Goal: Task Accomplishment & Management: Complete application form

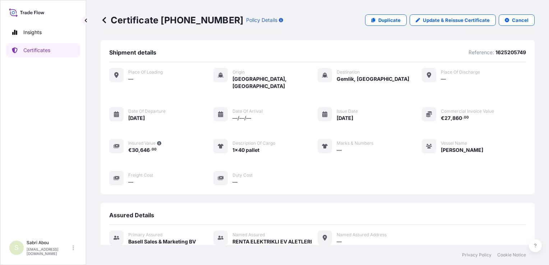
scroll to position [157, 0]
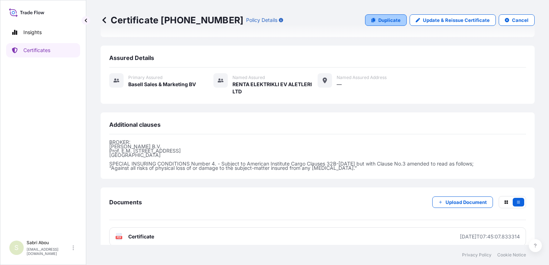
click at [389, 21] on p "Duplicate" at bounding box center [389, 20] width 22 height 7
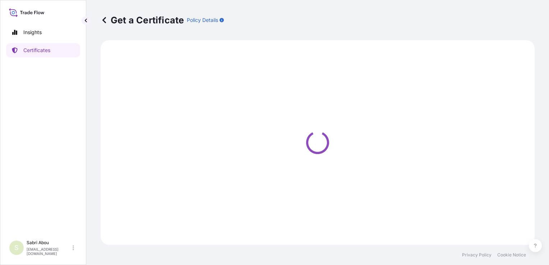
select select "Sea"
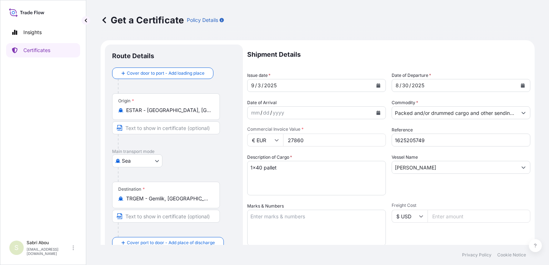
select select "32164"
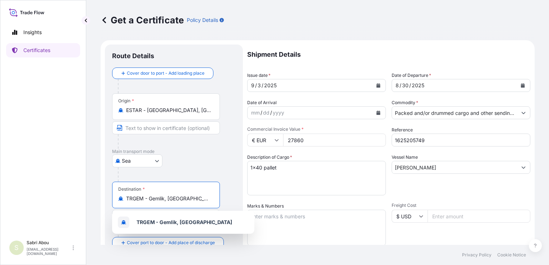
drag, startPoint x: 192, startPoint y: 199, endPoint x: 107, endPoint y: 199, distance: 84.7
click at [107, 199] on div "Route Details Cover door to port - Add loading place Place of loading Road / [G…" at bounding box center [174, 226] width 138 height 362
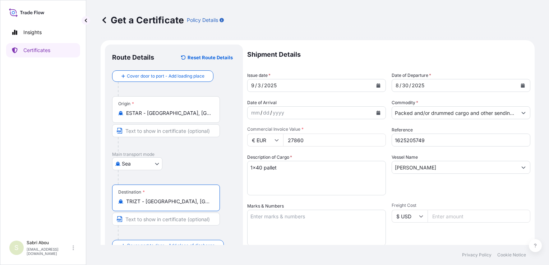
type input "TRIZT - [GEOGRAPHIC_DATA], [GEOGRAPHIC_DATA]"
click at [457, 116] on input "Packed and/or drummed cargo and other sendings - non bulk" at bounding box center [454, 112] width 125 height 13
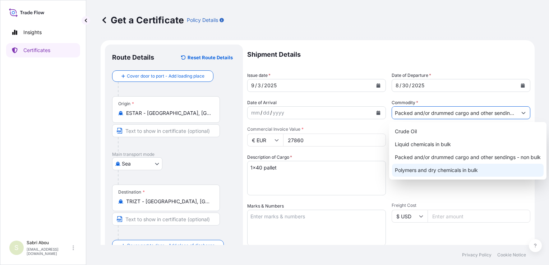
click at [448, 170] on div "Polymers and dry chemicals in bulk" at bounding box center [468, 170] width 152 height 13
type input "Polymers and dry chemicals in bulk"
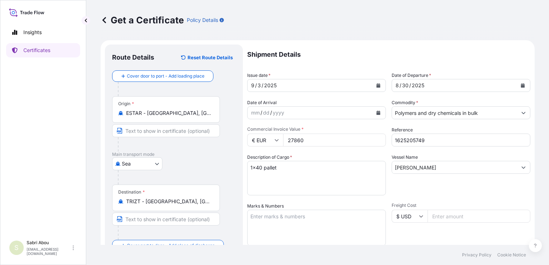
drag, startPoint x: 334, startPoint y: 143, endPoint x: 257, endPoint y: 143, distance: 76.5
click at [257, 143] on div "€ EUR 27860" at bounding box center [316, 140] width 139 height 13
type input "36520.30"
type input "1625204301"
drag, startPoint x: 279, startPoint y: 169, endPoint x: 256, endPoint y: 163, distance: 23.8
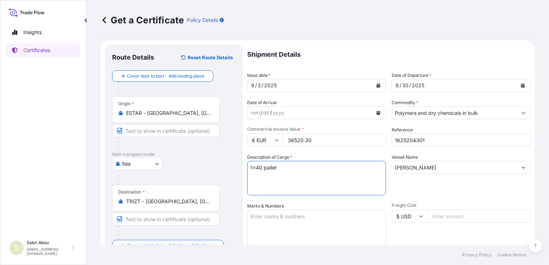
click at [256, 163] on textarea "1x40 pallet" at bounding box center [316, 178] width 139 height 34
type textarea "1x20 bulk"
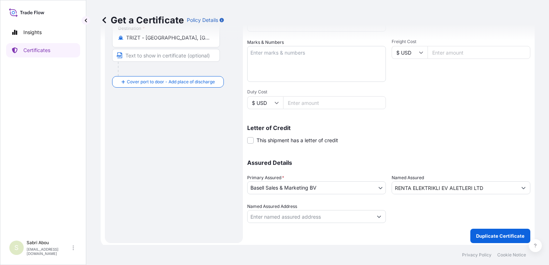
scroll to position [166, 0]
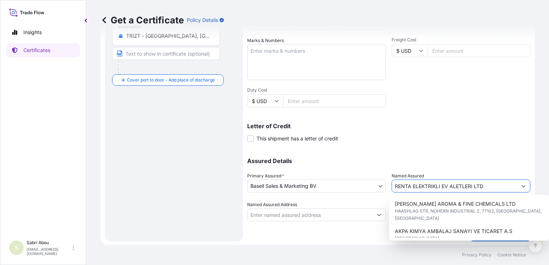
drag, startPoint x: 391, startPoint y: 185, endPoint x: 496, endPoint y: 186, distance: 104.8
click at [495, 186] on input "RENTA ELEKTRIKLI EV ALETLERI LTD" at bounding box center [454, 186] width 125 height 13
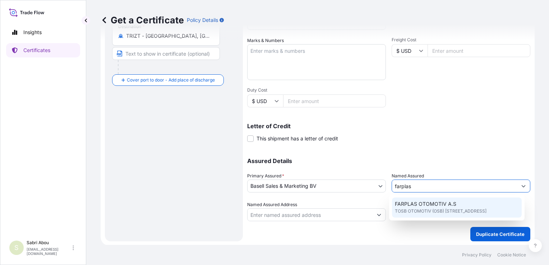
click at [446, 204] on span "FARPLAS OTOMOTIV A.S" at bounding box center [425, 203] width 61 height 7
type input "FARPLAS OTOMOTIV A.S"
type input "TOSB OTOMOTIV (OSB) MAH.3.CAD NO:11/2"
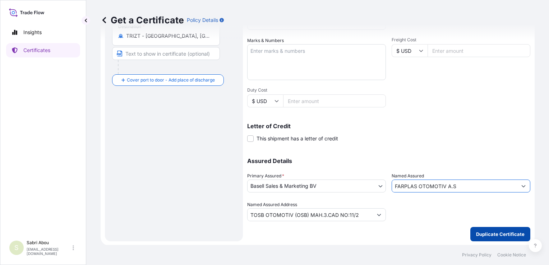
type input "FARPLAS OTOMOTIV A.S"
click at [488, 232] on p "Duplicate Certificate" at bounding box center [500, 234] width 48 height 7
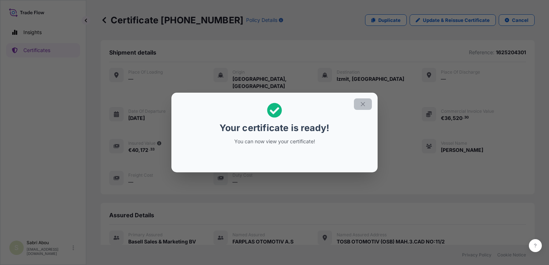
click at [365, 104] on icon "button" at bounding box center [362, 104] width 6 height 6
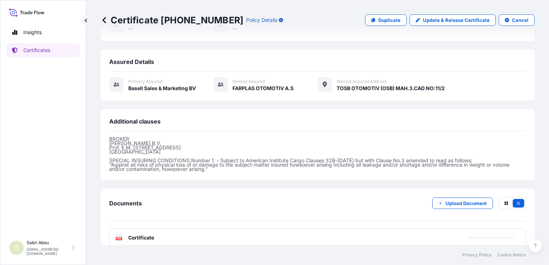
scroll to position [154, 0]
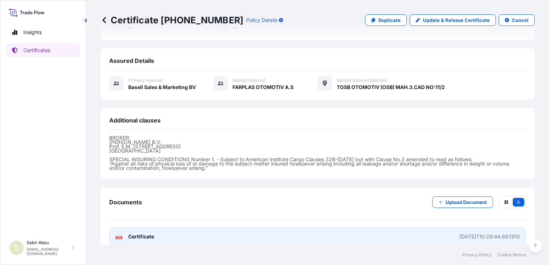
click at [337, 228] on link "PDF Certificate [DATE]T10:28:44.667810" at bounding box center [317, 236] width 416 height 19
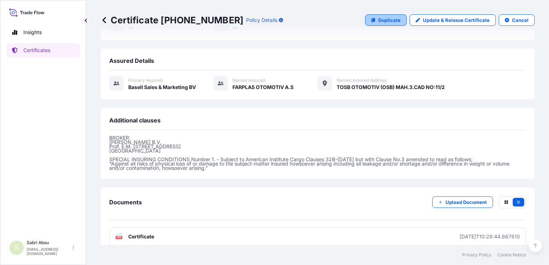
click at [390, 19] on p "Duplicate" at bounding box center [389, 20] width 22 height 7
select select "Sea"
select select "32164"
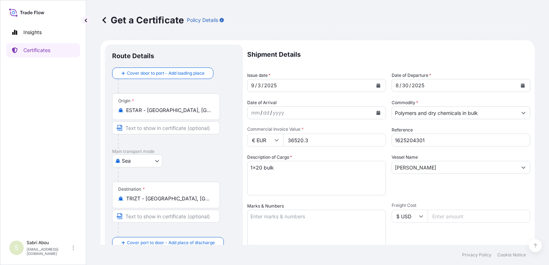
drag, startPoint x: 308, startPoint y: 140, endPoint x: 272, endPoint y: 143, distance: 36.4
click at [272, 143] on div "€ EUR 36520.3" at bounding box center [316, 140] width 139 height 13
type input "34164.48"
type input "1625203891"
click at [283, 167] on textarea "1x20 bulk" at bounding box center [316, 178] width 139 height 34
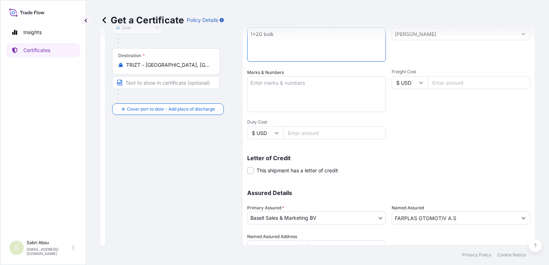
scroll to position [166, 0]
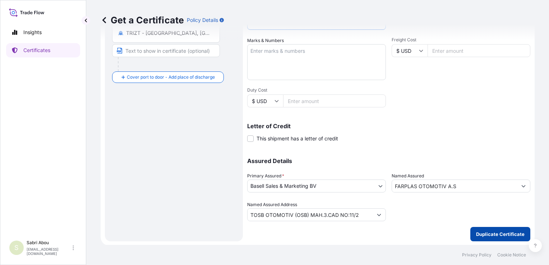
click at [502, 229] on button "Duplicate Certificate" at bounding box center [500, 234] width 60 height 14
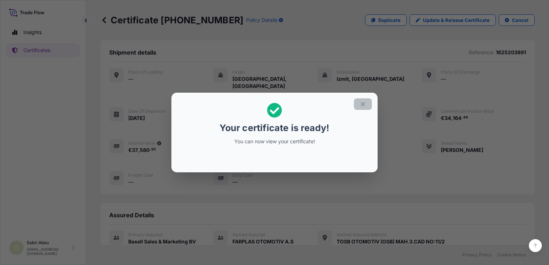
click at [360, 107] on icon "button" at bounding box center [362, 104] width 6 height 6
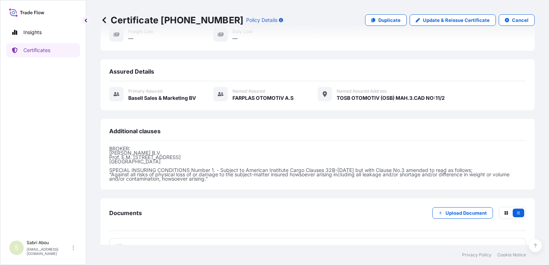
scroll to position [154, 0]
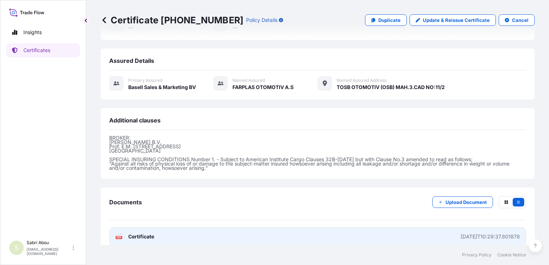
click at [306, 231] on link "PDF Certificate [DATE]T10:29:37.801878" at bounding box center [317, 236] width 416 height 19
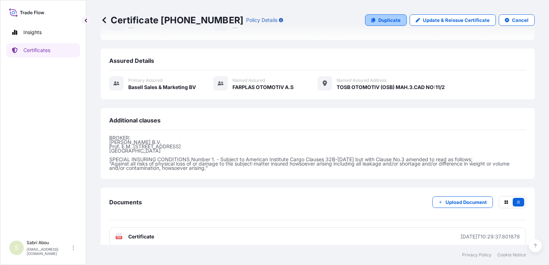
click at [388, 17] on p "Duplicate" at bounding box center [389, 20] width 22 height 7
select select "Sea"
select select "32164"
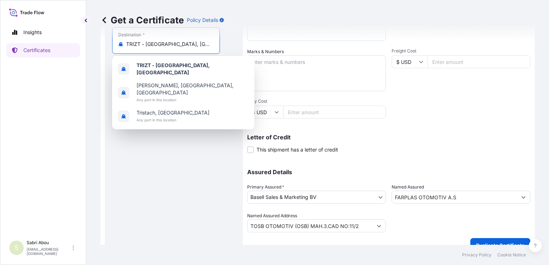
drag, startPoint x: 186, startPoint y: 47, endPoint x: 76, endPoint y: 60, distance: 110.4
click at [76, 60] on div "Insights Certificates S Sabri Abou [EMAIL_ADDRESS][DOMAIN_NAME] Get a Certifica…" at bounding box center [274, 132] width 549 height 265
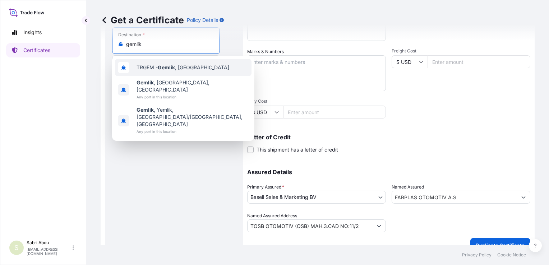
click at [164, 71] on span "TRGEM - Gemlik , [GEOGRAPHIC_DATA]" at bounding box center [182, 67] width 93 height 7
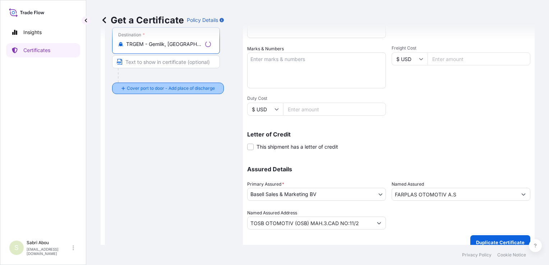
type input "TRGEM - Gemlik, [GEOGRAPHIC_DATA]"
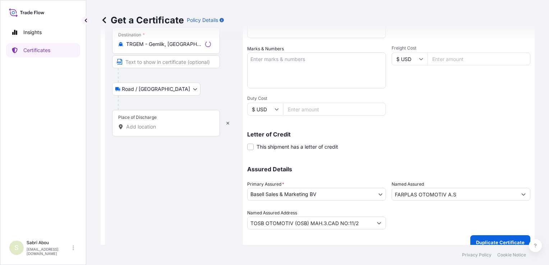
click at [153, 130] on div "Place of Discharge" at bounding box center [166, 123] width 108 height 27
click at [153, 130] on input "Place of Discharge" at bounding box center [168, 126] width 85 height 7
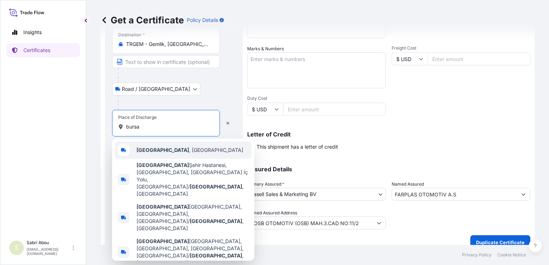
click at [163, 149] on span "[GEOGRAPHIC_DATA] , [GEOGRAPHIC_DATA]" at bounding box center [189, 149] width 107 height 7
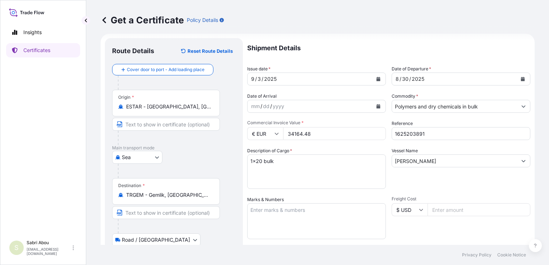
scroll to position [0, 0]
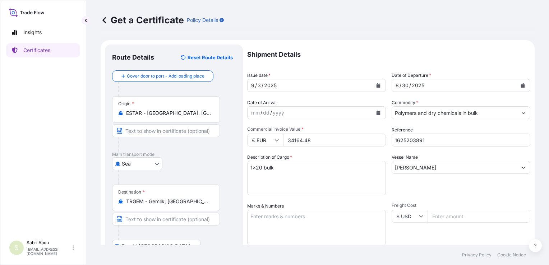
type input "[GEOGRAPHIC_DATA], [GEOGRAPHIC_DATA]"
click at [480, 109] on input "Polymers and dry chemicals in bulk" at bounding box center [454, 112] width 125 height 13
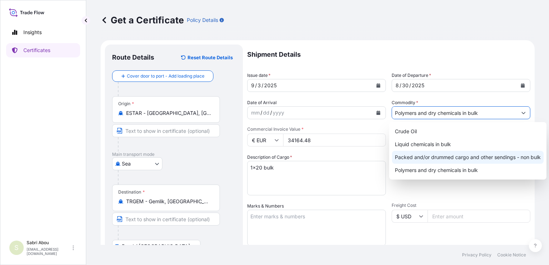
click at [473, 159] on div "Packed and/or drummed cargo and other sendings - non bulk" at bounding box center [468, 157] width 152 height 13
type input "Packed and/or drummed cargo and other sendings - non bulk"
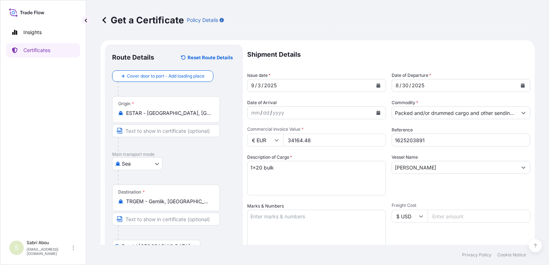
click at [274, 145] on div "€ EUR 34164.48" at bounding box center [316, 140] width 139 height 13
type input "15378"
type input "1625206305"
drag, startPoint x: 273, startPoint y: 167, endPoint x: 263, endPoint y: 165, distance: 9.7
click at [263, 165] on textarea "1x20 bulk" at bounding box center [316, 178] width 139 height 34
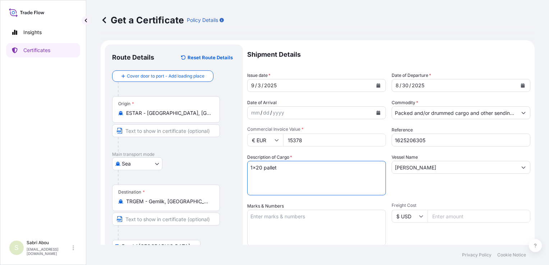
type textarea "1x20 pallet"
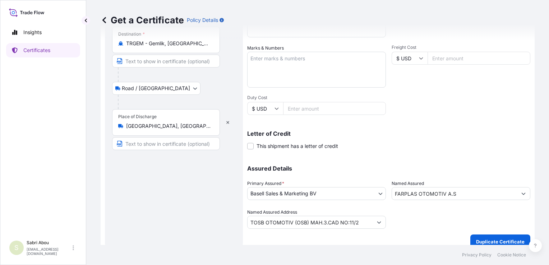
scroll to position [166, 0]
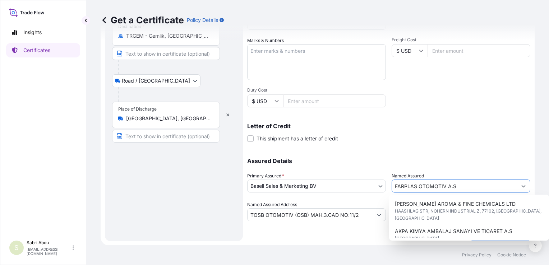
drag, startPoint x: 393, startPoint y: 184, endPoint x: 496, endPoint y: 186, distance: 103.4
click at [496, 186] on input "FARPLAS OTOMOTIV A.S" at bounding box center [454, 186] width 125 height 13
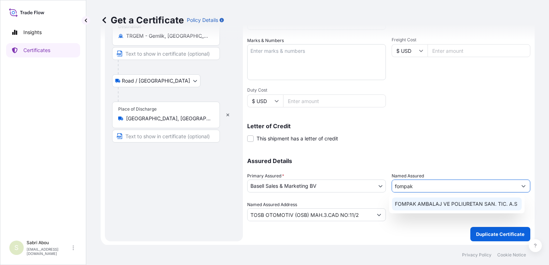
click at [439, 205] on span "FOMPAK AMBALAJ VE POLIURETAN SAN. TIC. A.S" at bounding box center [456, 203] width 122 height 7
type input "FOMPAK AMBALAJ VE POLIURETAN SAN. TIC. A.S"
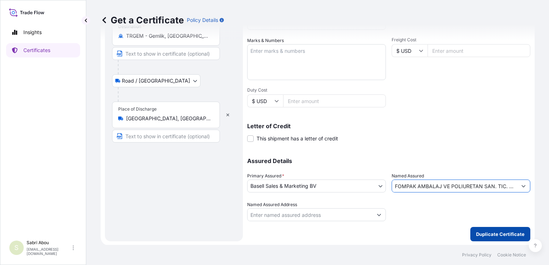
type input "FOMPAK AMBALAJ VE POLIURETAN SAN. TIC. A.S"
click at [502, 235] on p "Duplicate Certificate" at bounding box center [500, 234] width 48 height 7
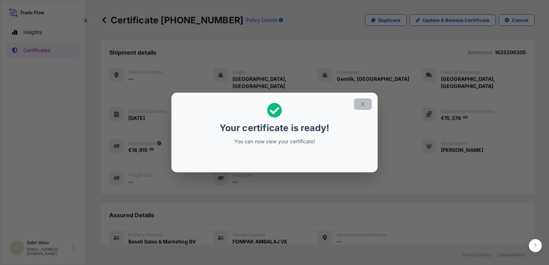
click at [363, 103] on icon "button" at bounding box center [362, 104] width 4 height 4
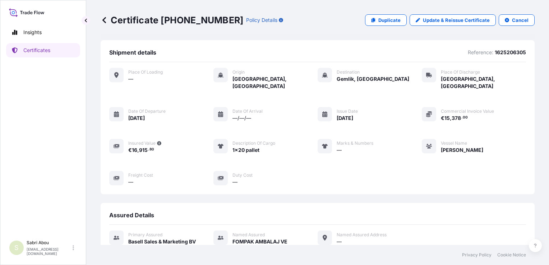
scroll to position [108, 0]
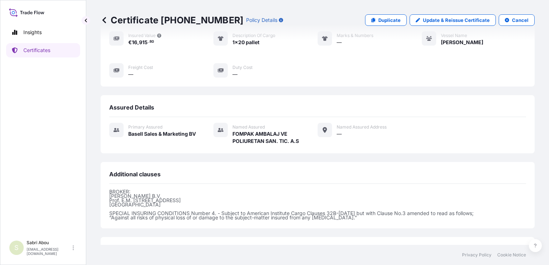
click at [355, 211] on div "BROKER: [PERSON_NAME] Prof. E.M. [STREET_ADDRESS] SPECIAL INSURING CONDITIONS N…" at bounding box center [317, 208] width 416 height 49
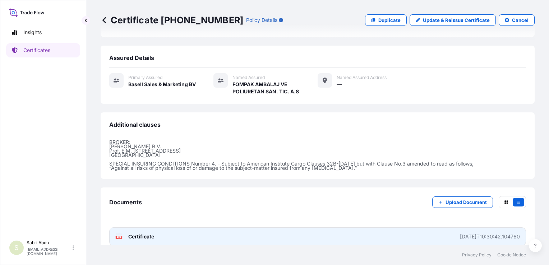
click at [360, 227] on link "PDF Certificate [DATE]T10:30:42.104760" at bounding box center [317, 236] width 416 height 19
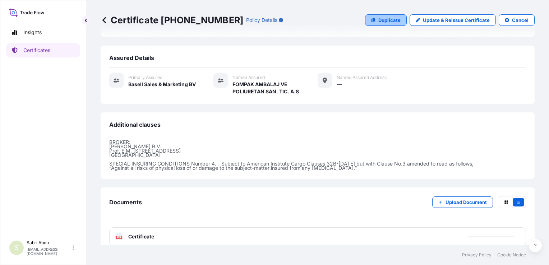
click at [374, 17] on link "Duplicate" at bounding box center [386, 19] width 42 height 11
select select "Sea"
select select "Road / [GEOGRAPHIC_DATA]"
select select "32164"
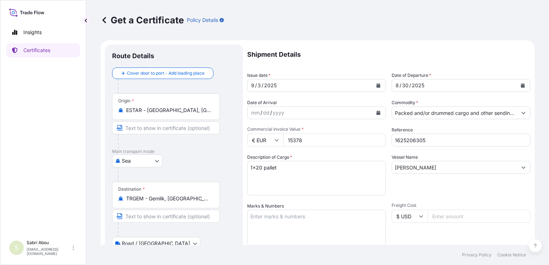
click at [402, 85] on div "30" at bounding box center [405, 85] width 8 height 9
click at [520, 85] on button "Calendar" at bounding box center [522, 85] width 11 height 11
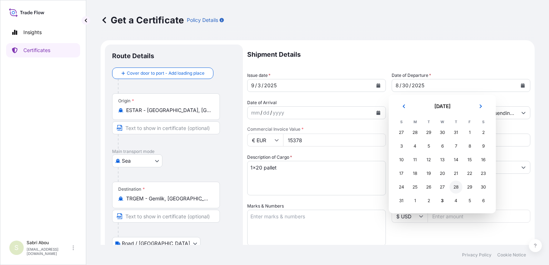
click at [459, 190] on div "28" at bounding box center [455, 187] width 13 height 13
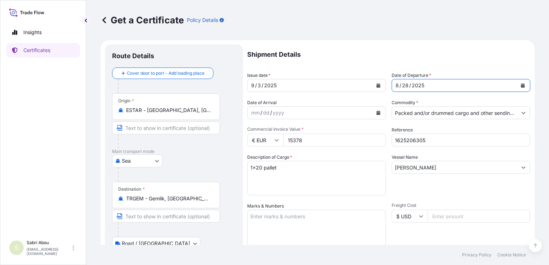
click at [427, 117] on input "Packed and/or drummed cargo and other sendings - non bulk" at bounding box center [454, 112] width 125 height 13
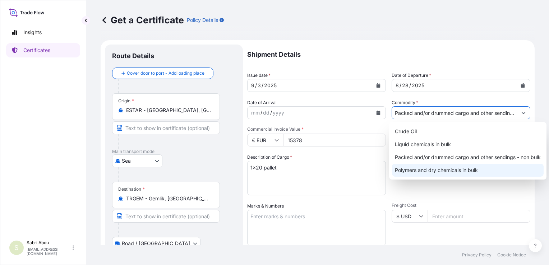
click at [431, 174] on div "Polymers and dry chemicals in bulk" at bounding box center [468, 170] width 152 height 13
type input "Polymers and dry chemicals in bulk"
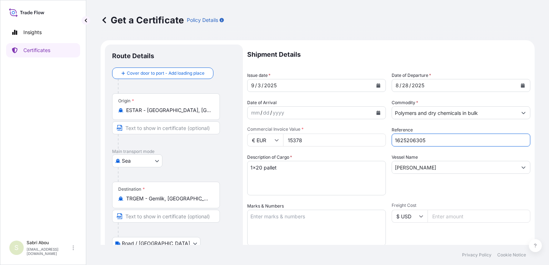
drag, startPoint x: 435, startPoint y: 137, endPoint x: 359, endPoint y: 140, distance: 75.5
click at [359, 140] on div "Shipment Details Issue date * [DATE] Date of Departure * [DATE] Date of Arrival…" at bounding box center [388, 216] width 283 height 342
type input "1625205662"
drag, startPoint x: 425, startPoint y: 165, endPoint x: 364, endPoint y: 170, distance: 60.9
click at [366, 170] on div "Shipment Details Issue date * [DATE] Date of Departure * [DATE] Date of Arrival…" at bounding box center [388, 216] width 283 height 342
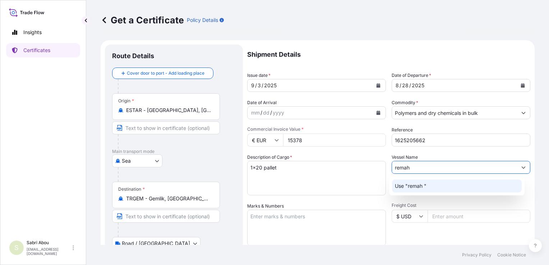
click at [405, 184] on p "Use "remah "" at bounding box center [411, 185] width 32 height 7
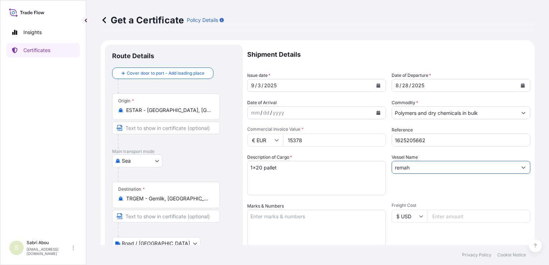
drag, startPoint x: 413, startPoint y: 168, endPoint x: 385, endPoint y: 172, distance: 27.9
click at [385, 172] on div "Shipment Details Issue date * [DATE] Date of Departure * [DATE] Date of Arrival…" at bounding box center [388, 216] width 283 height 342
drag, startPoint x: 403, startPoint y: 168, endPoint x: 338, endPoint y: 172, distance: 65.5
click at [338, 172] on div "Shipment Details Issue date * [DATE] Date of Departure * [DATE] Date of Arrival…" at bounding box center [388, 216] width 283 height 342
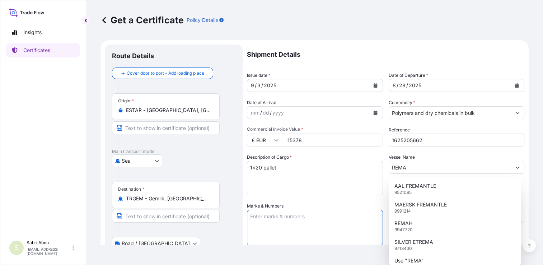
click at [417, 166] on input "REMA" at bounding box center [450, 167] width 122 height 13
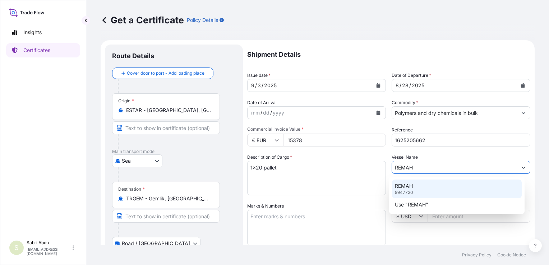
click at [405, 190] on p "9947720" at bounding box center [404, 193] width 18 height 6
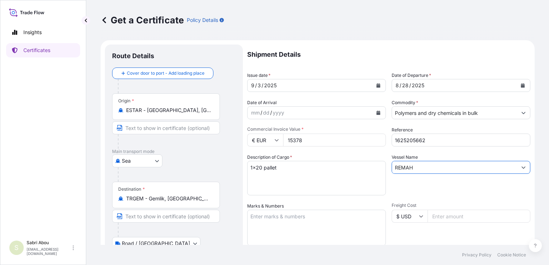
type input "REMAH"
drag, startPoint x: 280, startPoint y: 168, endPoint x: 261, endPoint y: 170, distance: 18.8
click at [261, 170] on textarea "1x20 pallet" at bounding box center [316, 178] width 139 height 34
type textarea "1x20 BULK"
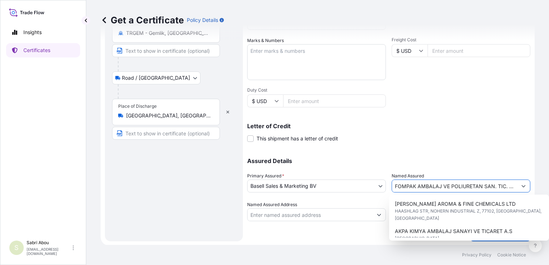
scroll to position [0, 4]
drag, startPoint x: 392, startPoint y: 185, endPoint x: 561, endPoint y: 186, distance: 168.8
click at [548, 186] on html "8 options available. Insights Certificates S Sabri Abou [EMAIL_ADDRESS][DOMAIN_…" at bounding box center [274, 132] width 549 height 265
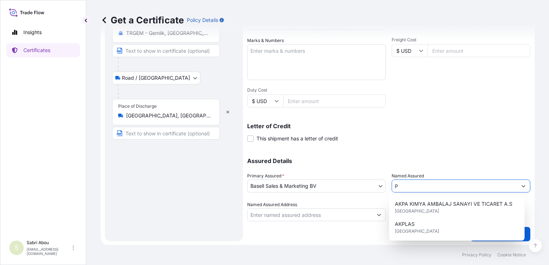
scroll to position [0, 0]
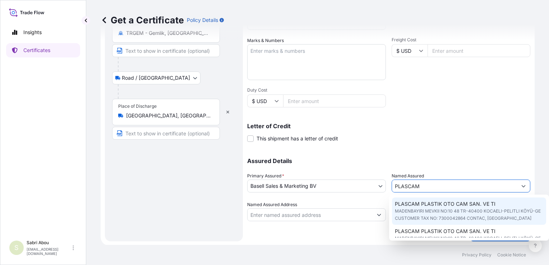
click at [428, 206] on span "PLASCAM PLASTIK OTO CAM SAN. VE TI" at bounding box center [445, 203] width 101 height 7
type input "PLASCAM PLASTIK OTO CAM SAN. VE TI"
type input "MADENBAYIRI MEVKII NO:10 48TR-40400 KOCAELI-PELITLI KÖYÜ-GECUSTOMER TAX NO: 730…"
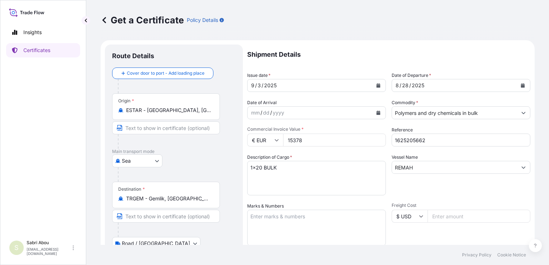
type input "PLASCAM PLASTIK OTO CAM SAN. VE TI"
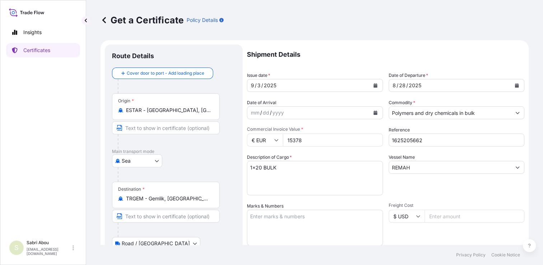
type input "MADENBAYIRI MEVKII NO:10 48TR-40400 KOCAELI-PELITLI KÖYÜ-GECUSTOMER TAX NO: 730…"
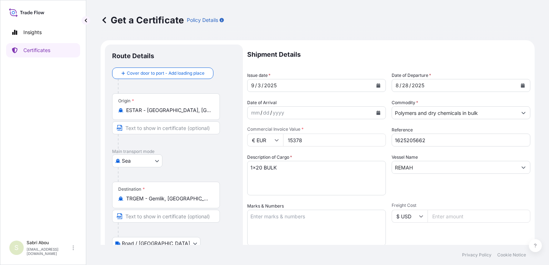
drag, startPoint x: 307, startPoint y: 141, endPoint x: 279, endPoint y: 142, distance: 28.7
click at [279, 142] on div "€ EUR 15378" at bounding box center [316, 140] width 139 height 13
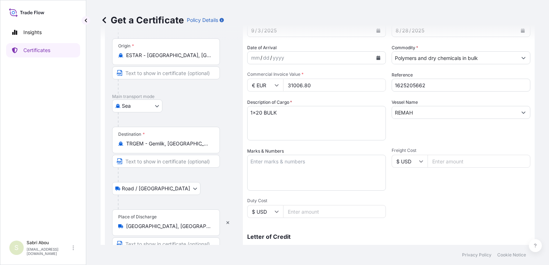
scroll to position [166, 0]
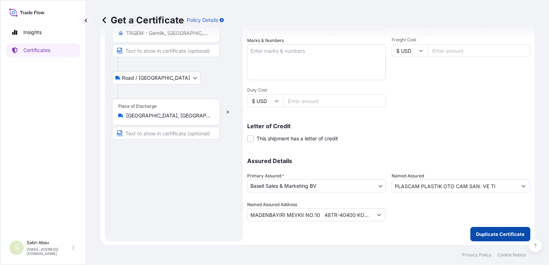
type input "31006.80"
click at [495, 232] on p "Duplicate Certificate" at bounding box center [500, 234] width 48 height 7
type input "MADENBAYIRI MEVKII NO:10 48TR-40400 KOCAELI-PELITLI KÖYÜ-GECUSTOMER TAX NO: 730…"
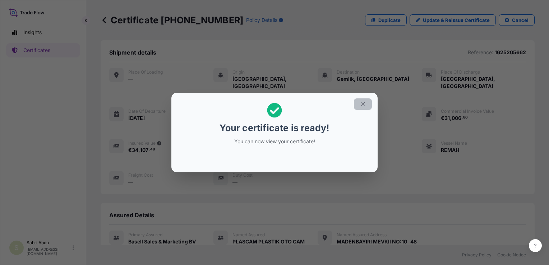
click at [371, 104] on button "button" at bounding box center [363, 103] width 18 height 11
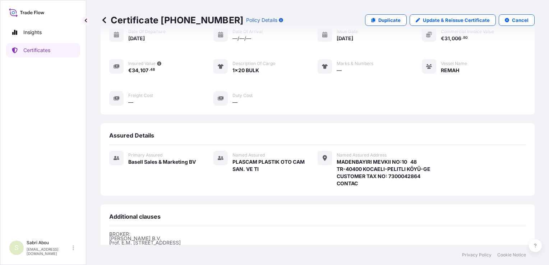
scroll to position [176, 0]
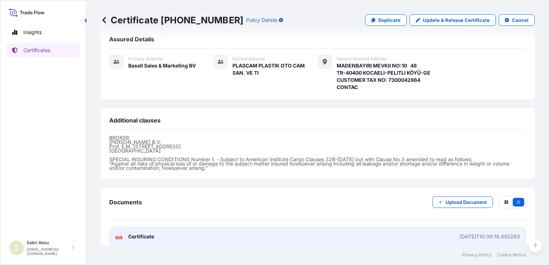
click at [242, 227] on link "PDF Certificate [DATE]T10:39:18.050293" at bounding box center [317, 236] width 416 height 19
